Goal: Information Seeking & Learning: Understand process/instructions

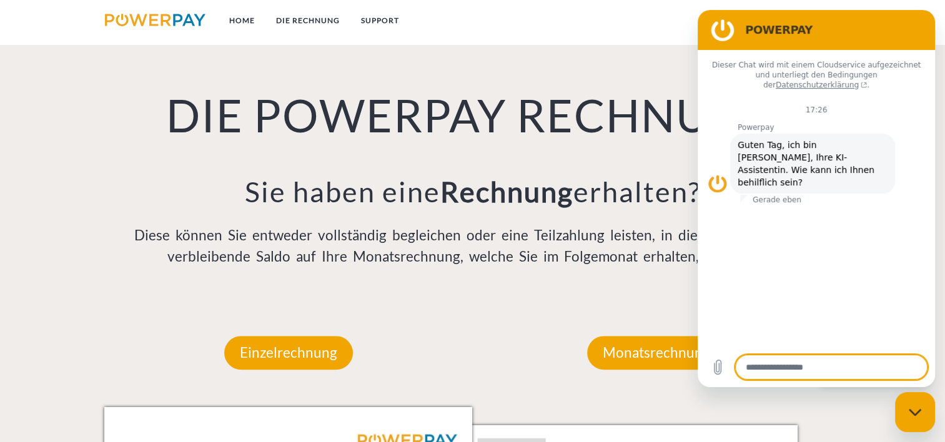
scroll to position [999, 0]
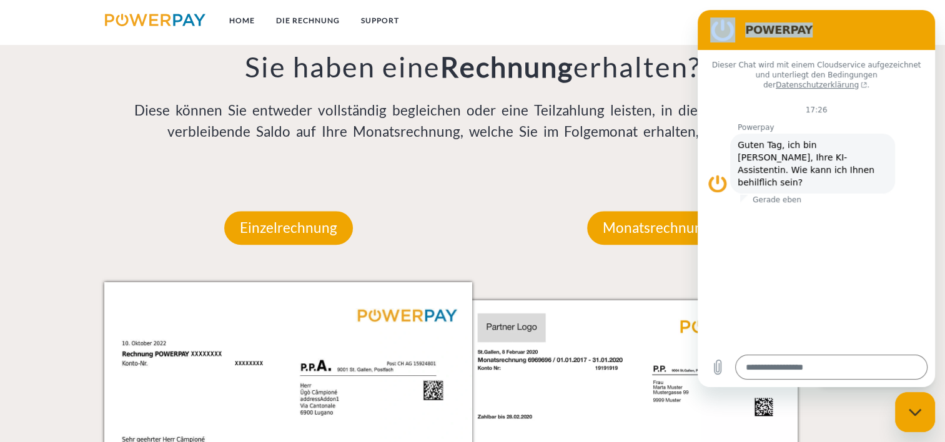
drag, startPoint x: 870, startPoint y: 29, endPoint x: 937, endPoint y: 106, distance: 102.7
click html "POWERPAY Dieser Chat wird mit einem Cloudservice aufgezeichnet und unterliegt d…"
click at [619, 166] on div "DIE POWERPAY RECHNUNG Sie haben eine Rechnung erhalten? Diese können Sie entwed…" at bounding box center [471, 20] width 755 height 305
click at [623, 165] on div "DIE POWERPAY RECHNUNG Sie haben eine Rechnung erhalten? Diese können Sie entwed…" at bounding box center [471, 20] width 755 height 305
click at [572, 153] on div "DIE POWERPAY RECHNUNG Sie haben eine Rechnung erhalten? Diese können Sie entwed…" at bounding box center [471, 20] width 755 height 305
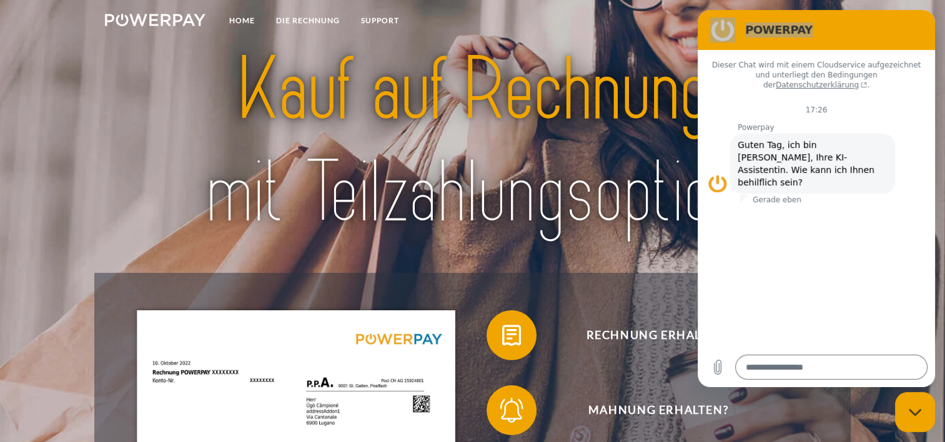
scroll to position [0, 0]
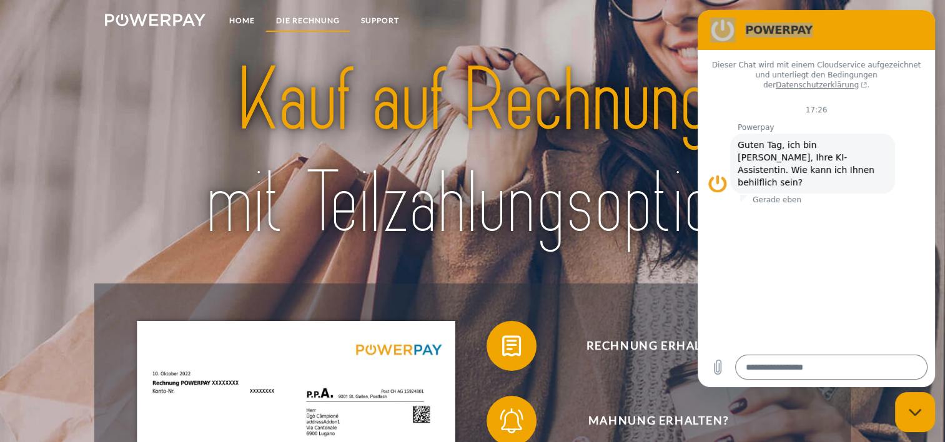
click at [319, 22] on link "DIE RECHNUNG" at bounding box center [307, 20] width 85 height 22
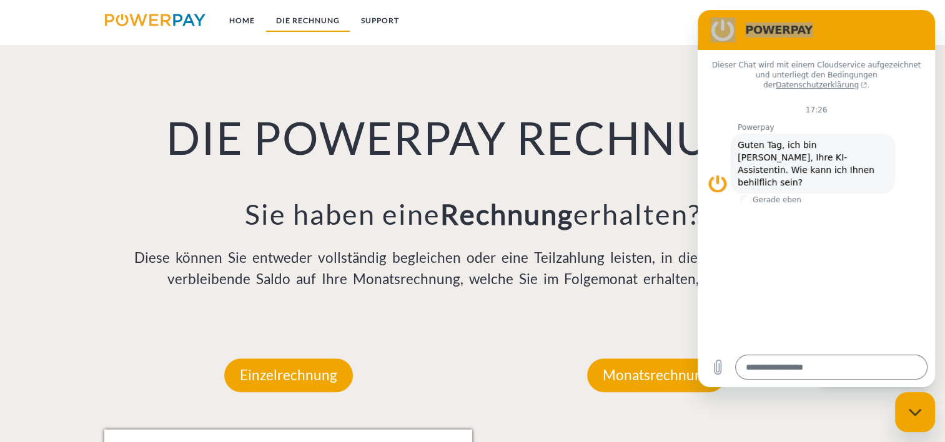
scroll to position [870, 0]
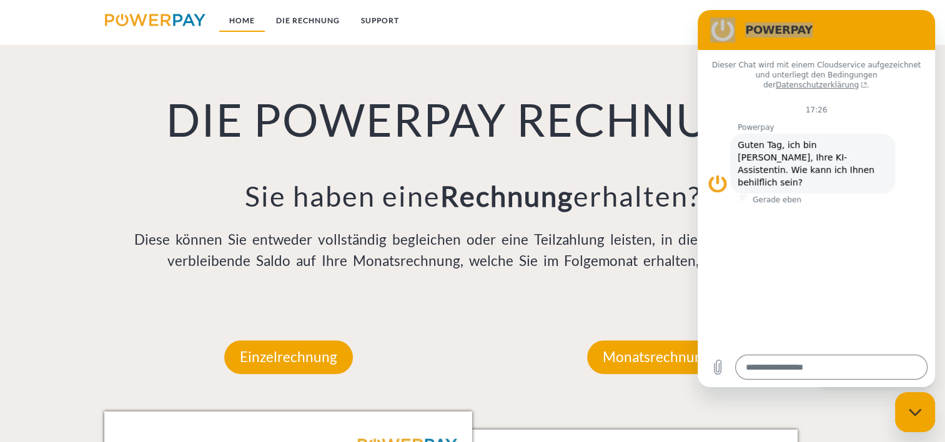
click at [240, 17] on link "Home" at bounding box center [242, 20] width 47 height 22
